Goal: Task Accomplishment & Management: Complete application form

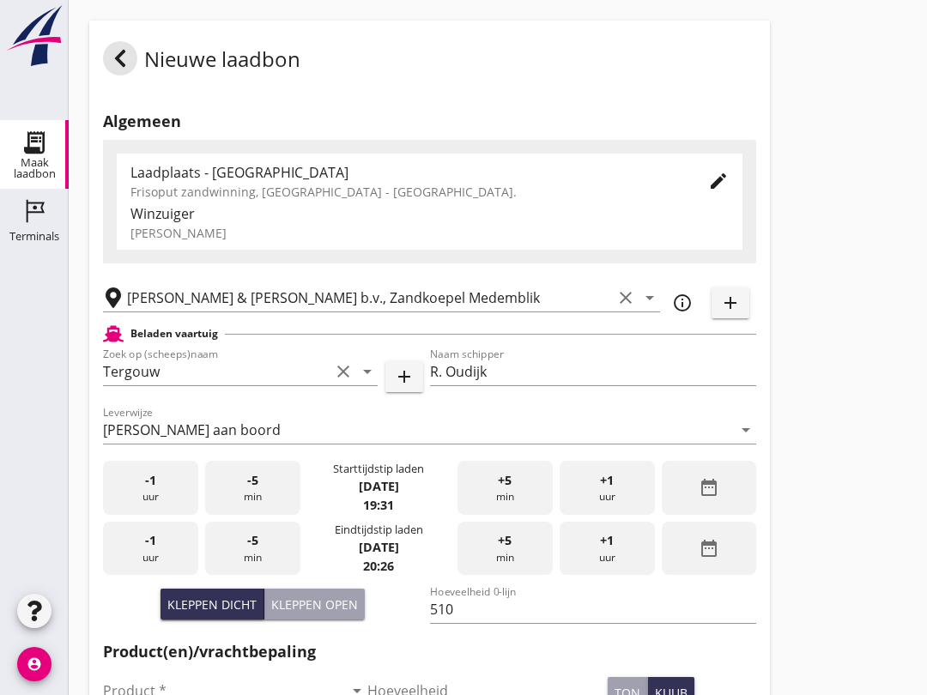
scroll to position [1066, 0]
click at [264, 576] on div "-5 min" at bounding box center [252, 549] width 95 height 54
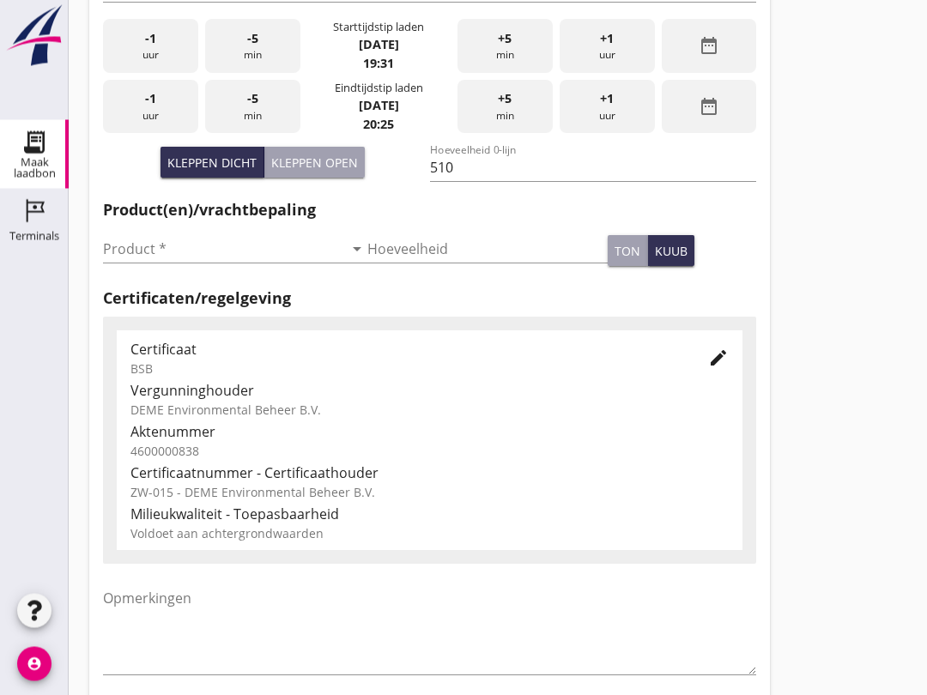
scroll to position [442, 0]
click at [205, 263] on input "Product *" at bounding box center [223, 248] width 240 height 27
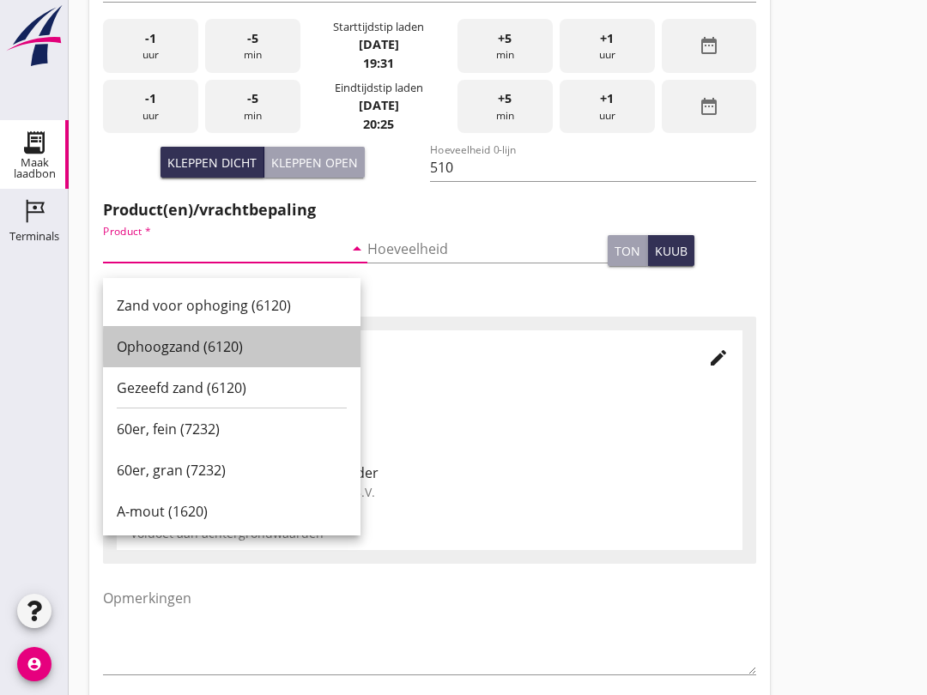
click at [227, 347] on div "Ophoogzand (6120)" at bounding box center [232, 346] width 230 height 21
type input "Ophoogzand (6120)"
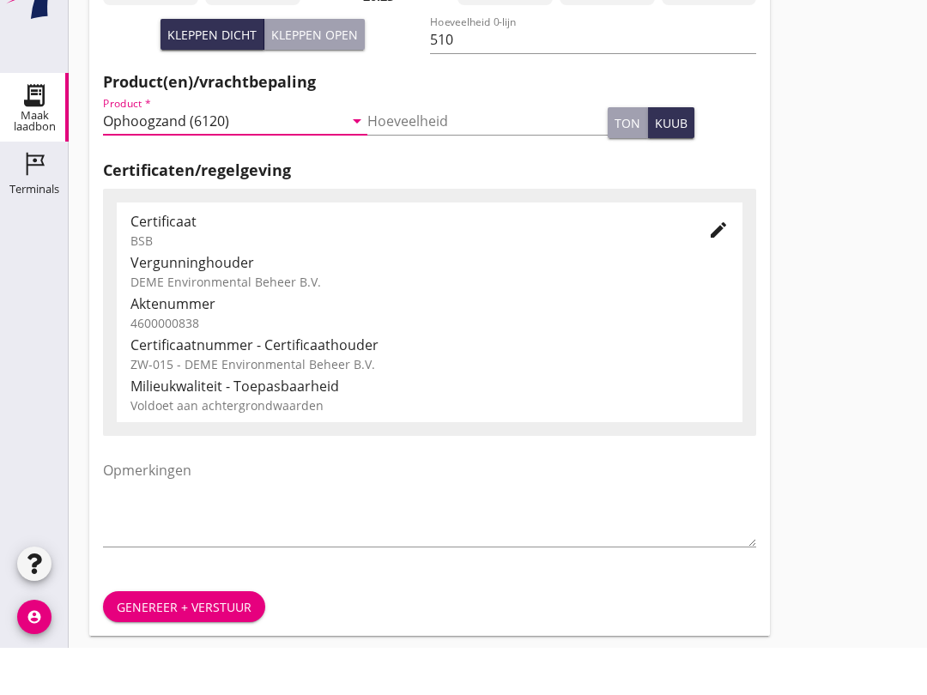
scroll to position [546, 0]
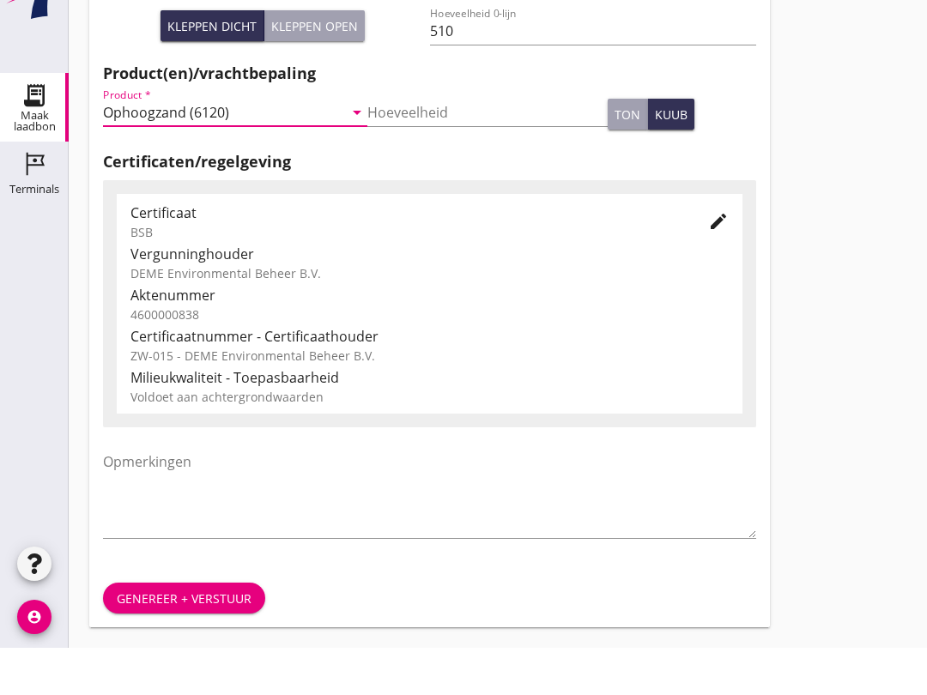
click at [211, 637] on div "Genereer + verstuur" at bounding box center [184, 646] width 135 height 18
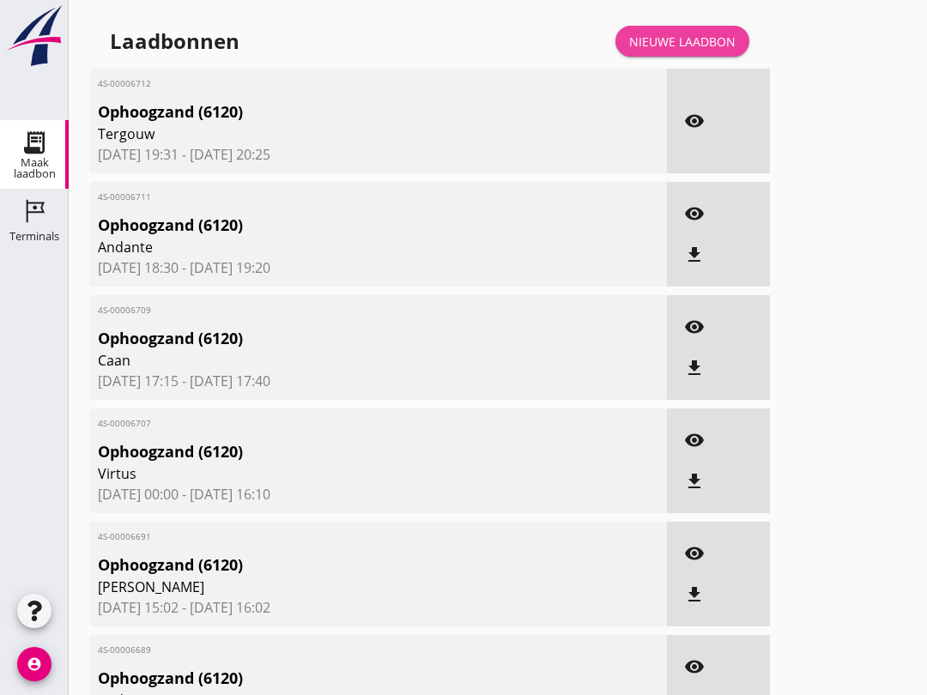
click at [697, 51] on div "Nieuwe laadbon" at bounding box center [682, 42] width 106 height 18
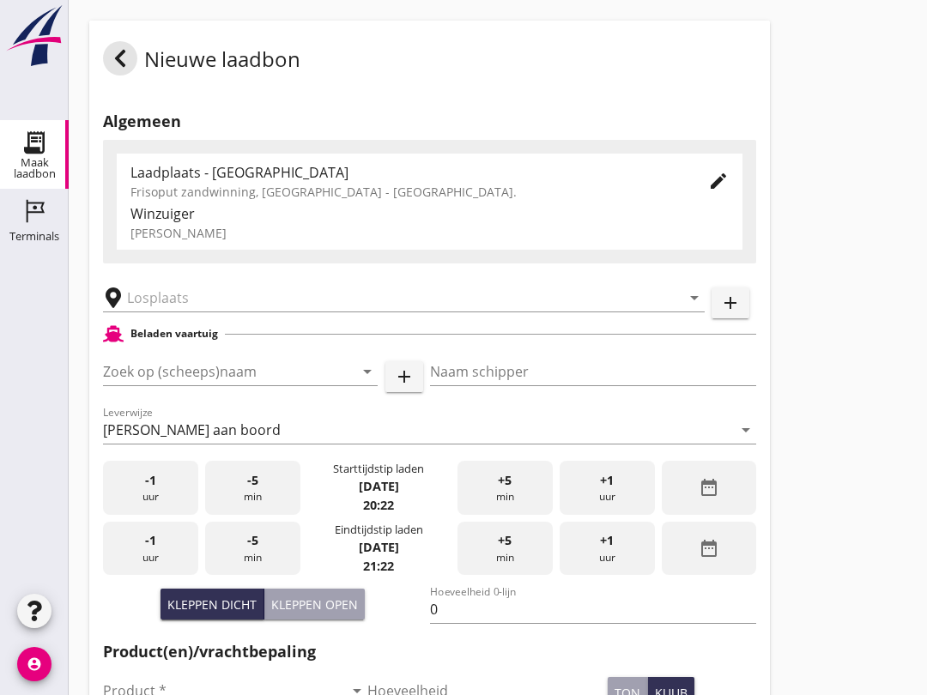
click at [186, 385] on input "Zoek op (scheeps)naam" at bounding box center [216, 371] width 227 height 27
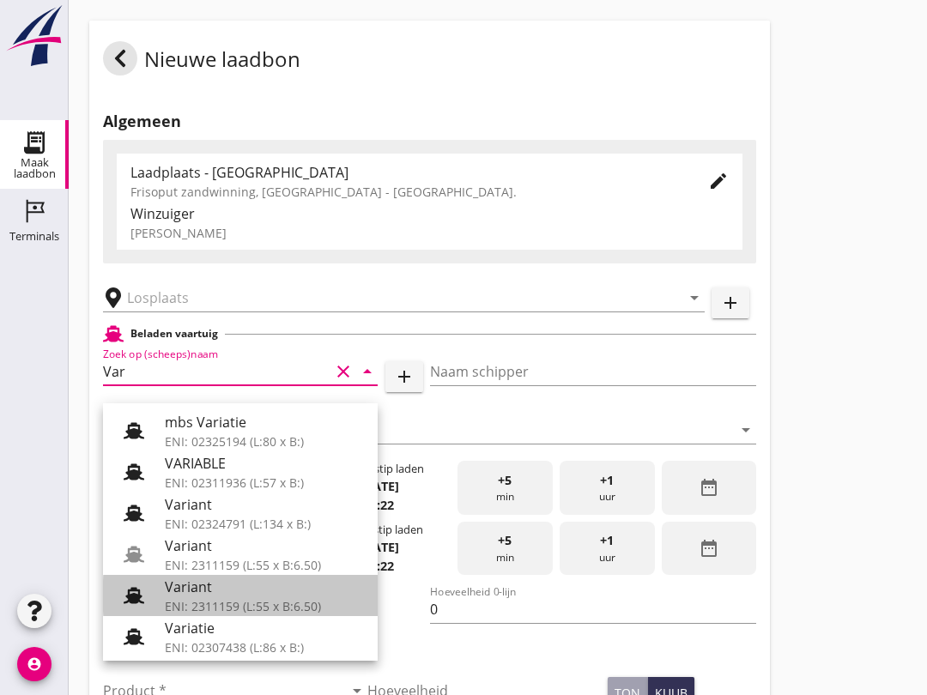
click at [221, 606] on div "ENI: 2311159 (L:55 x B:6.50)" at bounding box center [264, 606] width 199 height 18
type input "Variant"
type input "[PERSON_NAME]"
type input "337"
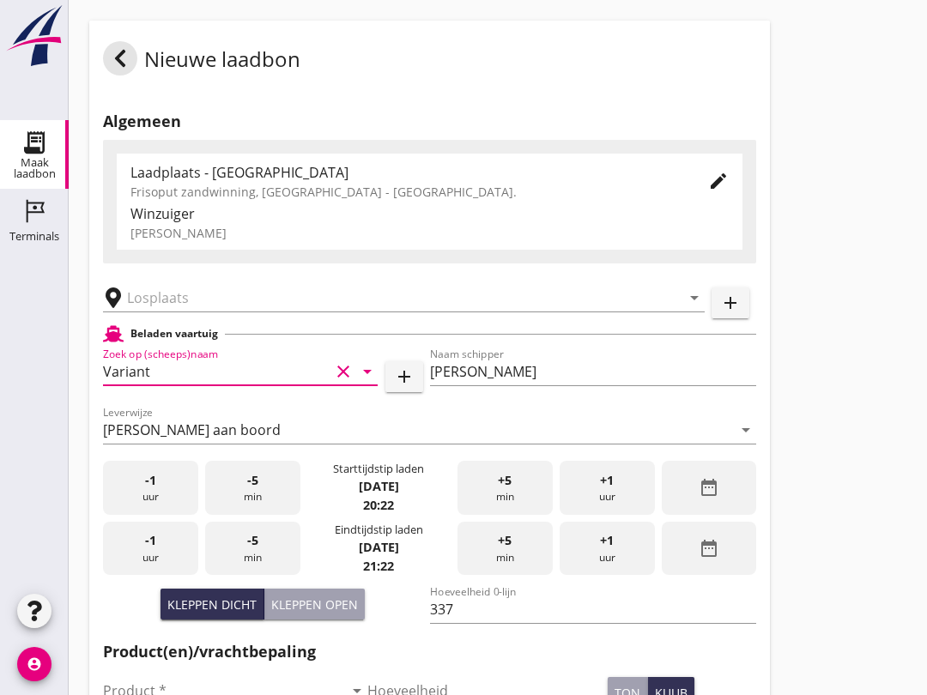
click at [210, 303] on input "text" at bounding box center [392, 297] width 530 height 27
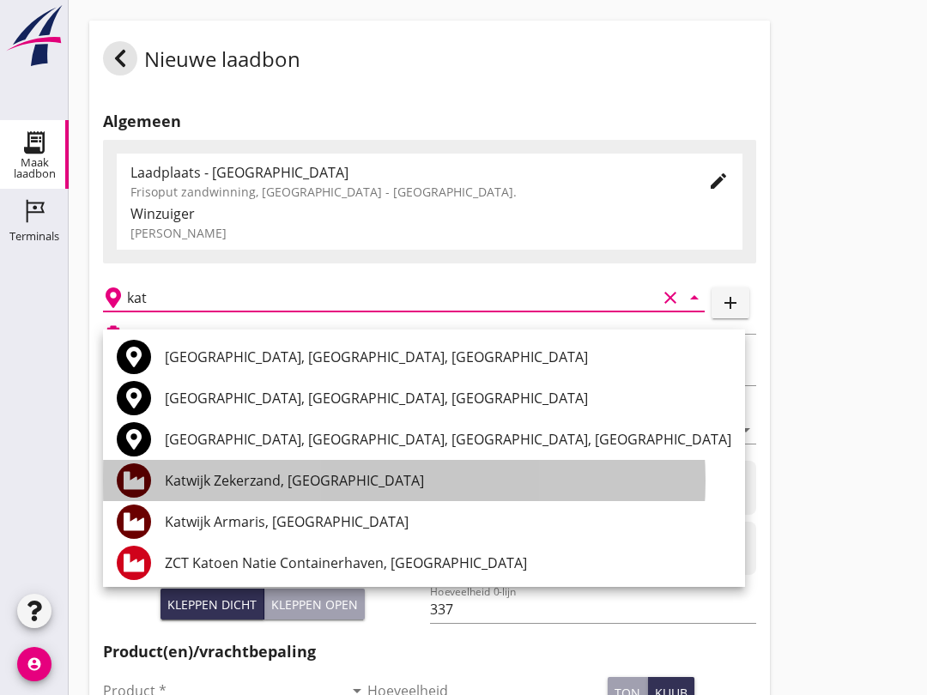
click at [312, 477] on div "Katwijk Zekerzand, [GEOGRAPHIC_DATA]" at bounding box center [448, 480] width 566 height 21
type input "Katwijk Zekerzand, [GEOGRAPHIC_DATA]"
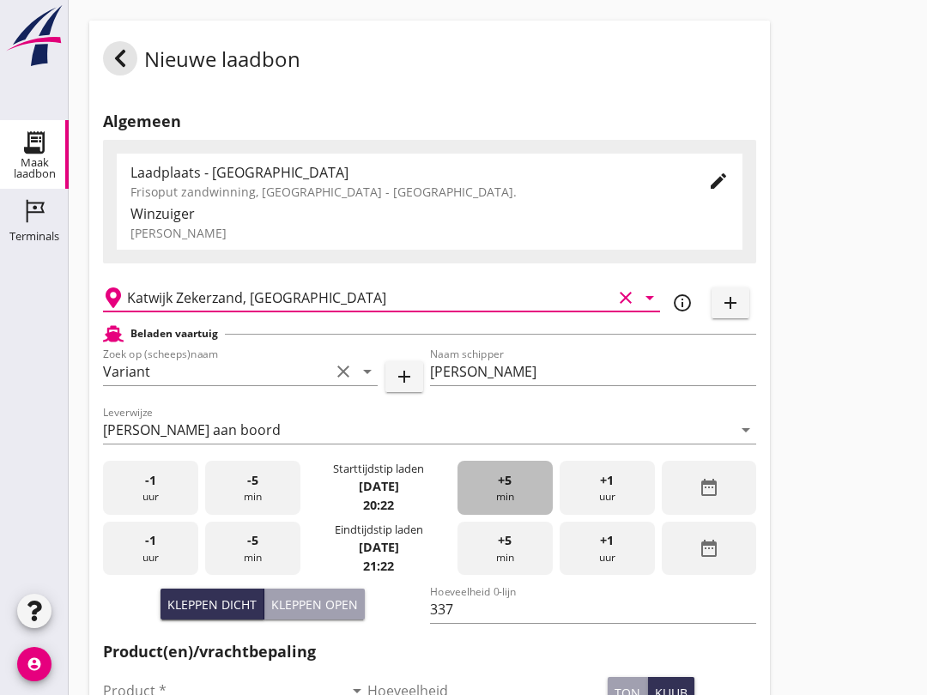
click at [511, 490] on span "+5" at bounding box center [505, 480] width 14 height 19
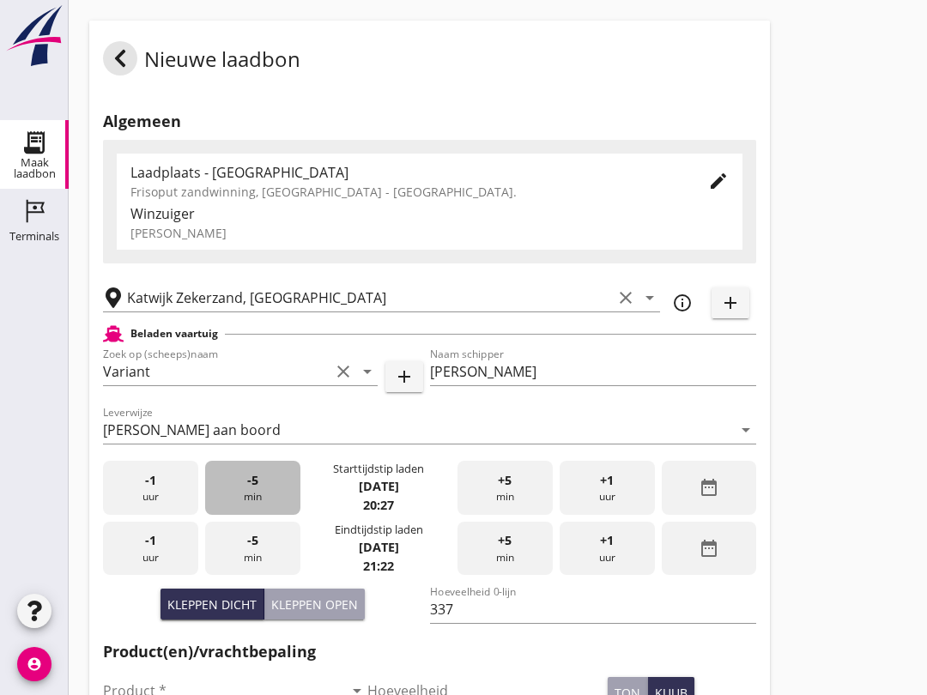
click at [285, 510] on div "-5 min" at bounding box center [252, 488] width 95 height 54
